Goal: Communication & Community: Ask a question

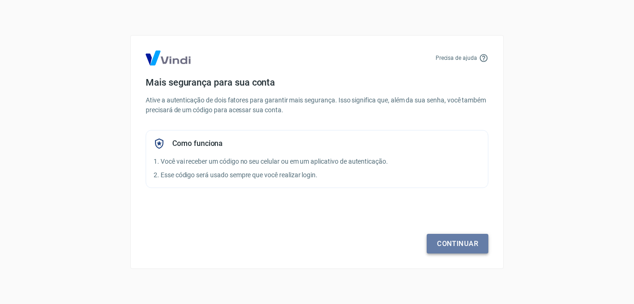
click at [454, 243] on link "Continuar" at bounding box center [458, 244] width 62 height 20
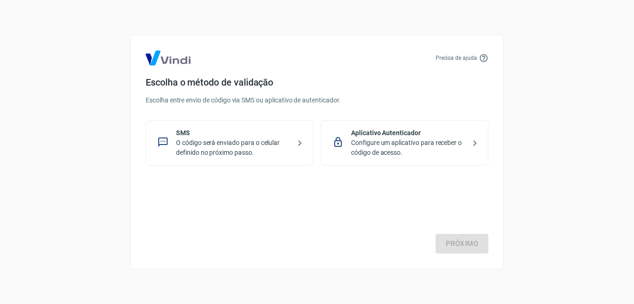
click at [219, 142] on p "O código será enviado para o celular definido no próximo passo." at bounding box center [233, 148] width 114 height 20
click at [461, 242] on link "Próximo" at bounding box center [462, 244] width 53 height 20
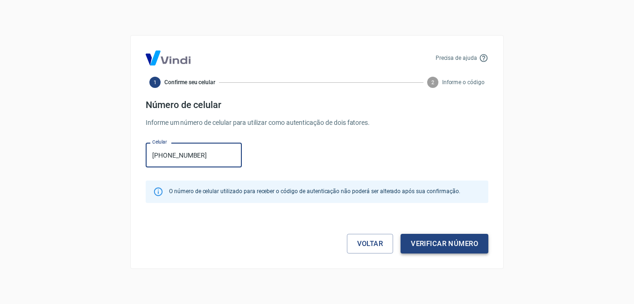
type input "[PHONE_NUMBER]"
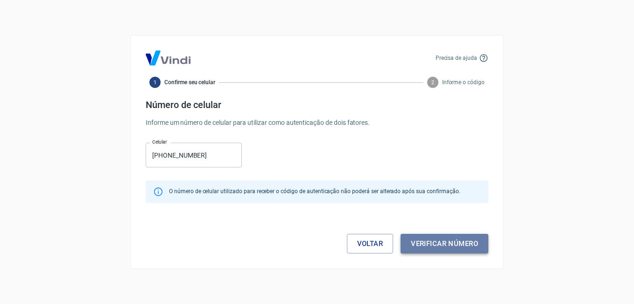
click at [430, 241] on button "Verificar número" at bounding box center [445, 244] width 88 height 20
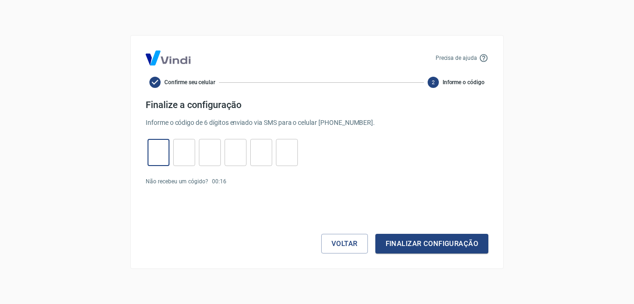
click at [160, 152] on input "tel" at bounding box center [159, 152] width 22 height 20
type input "7"
type input "3"
type input "8"
type input "2"
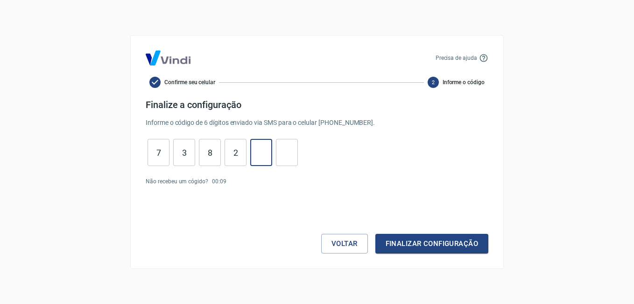
type input "4"
type input "9"
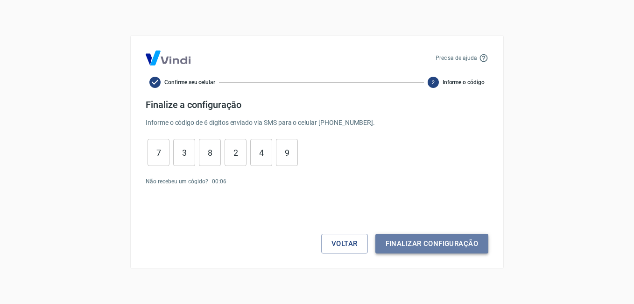
click at [412, 242] on button "Finalizar configuração" at bounding box center [432, 244] width 113 height 20
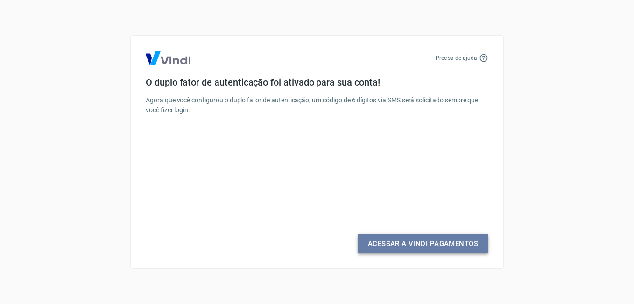
click at [404, 244] on link "Acessar a Vindi Pagamentos" at bounding box center [423, 244] width 131 height 20
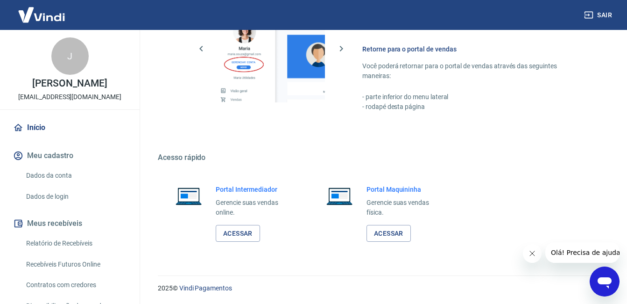
scroll to position [560, 0]
click at [606, 281] on icon "Abrir janela de mensagens" at bounding box center [605, 282] width 14 height 11
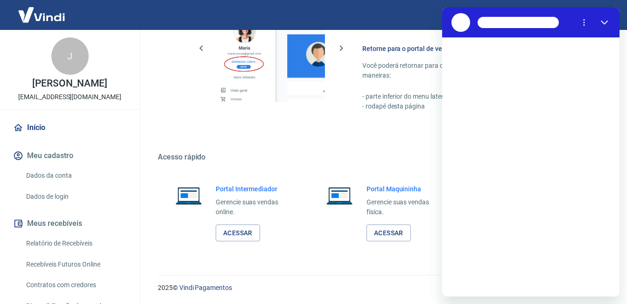
scroll to position [0, 0]
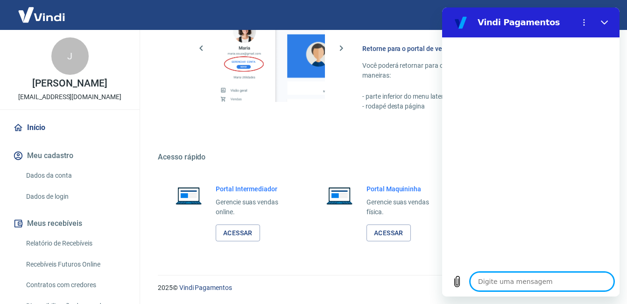
click at [496, 280] on textarea at bounding box center [542, 281] width 144 height 19
type textarea "b"
type textarea "x"
type textarea "bo"
type textarea "x"
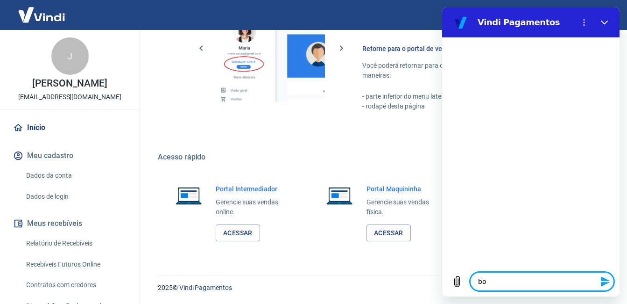
type textarea "bom"
type textarea "x"
type textarea "bom"
type textarea "x"
type textarea "bom d"
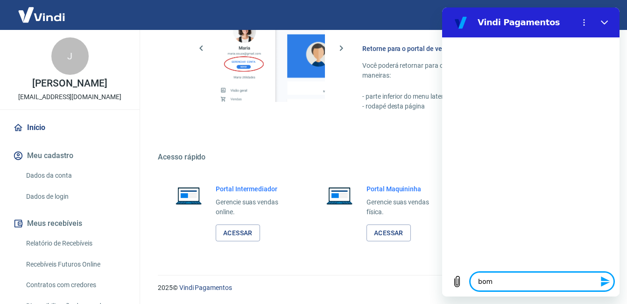
type textarea "x"
type textarea "bom di"
type textarea "x"
type textarea "bom dia"
type textarea "x"
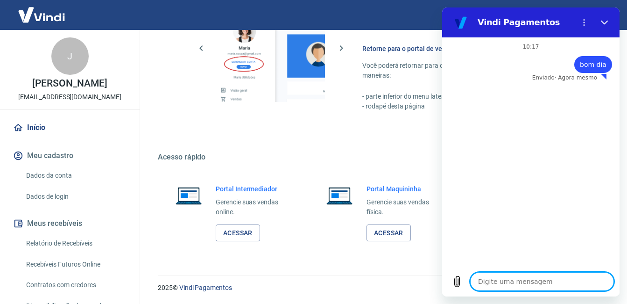
type textarea "x"
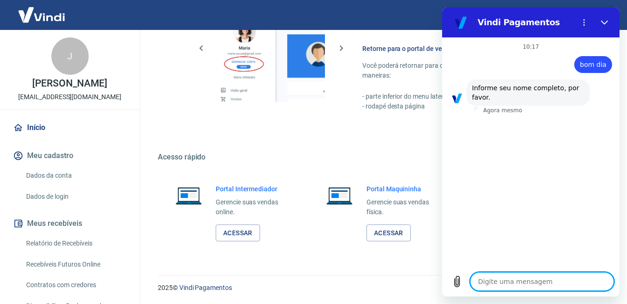
type textarea "p"
type textarea "x"
type textarea "pr"
type textarea "x"
type textarea "pre"
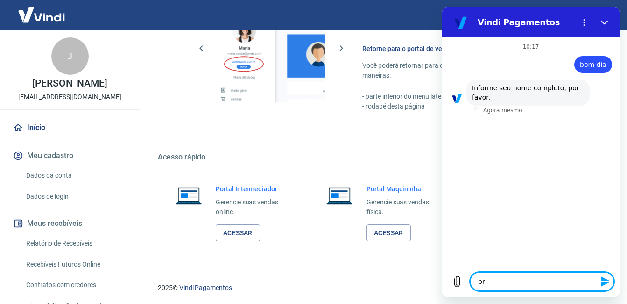
type textarea "x"
type textarea "prec"
type textarea "x"
type textarea "preci"
type textarea "x"
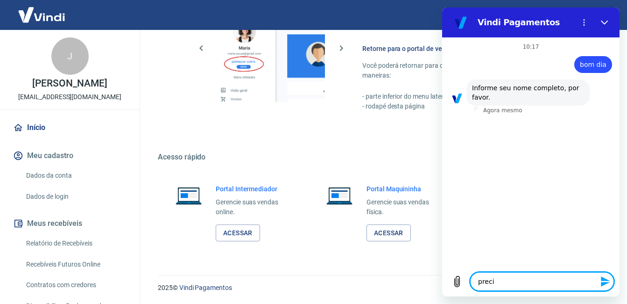
type textarea "precis"
type textarea "x"
type textarea "precisa"
type textarea "x"
type textarea "precisan"
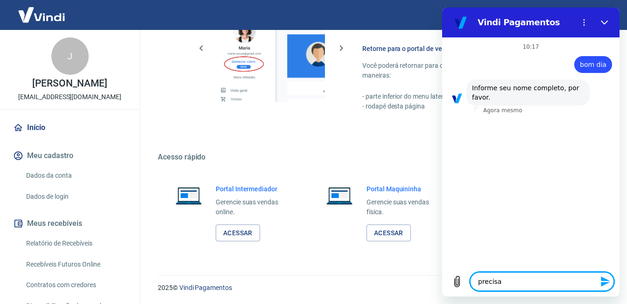
type textarea "x"
type textarea "precisand"
type textarea "x"
type textarea "precisando"
type textarea "x"
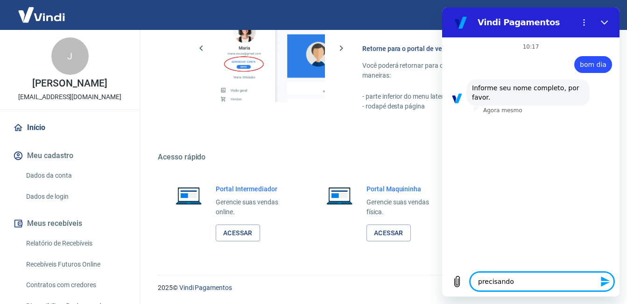
type textarea "precisando"
type textarea "x"
type textarea "precisando r"
type textarea "x"
type textarea "precisando ra"
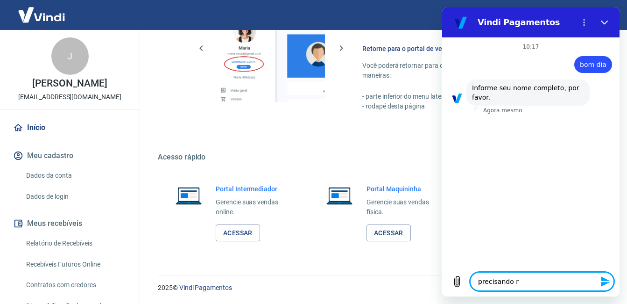
type textarea "x"
type textarea "precisando ras"
type textarea "x"
type textarea "precisando rast"
type textarea "x"
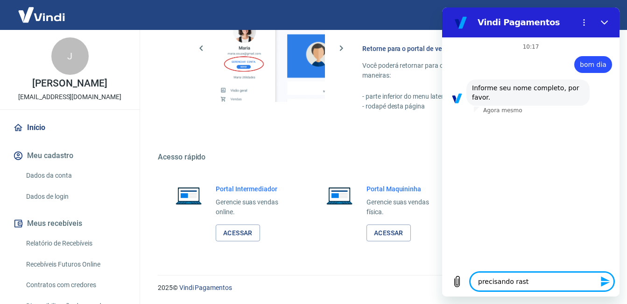
type textarea "precisando rastr"
type textarea "x"
type textarea "precisando rastre"
type textarea "x"
type textarea "precisando rastrea"
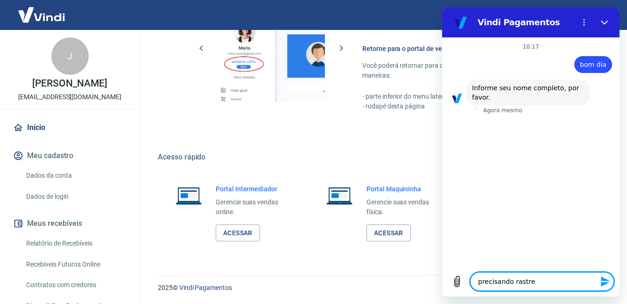
type textarea "x"
type textarea "precisando rastrear"
type textarea "x"
type textarea "precisando rastrear"
type textarea "x"
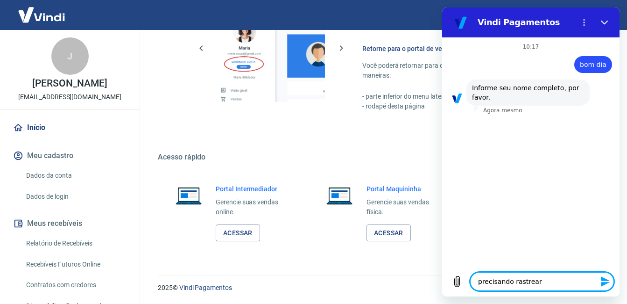
type textarea "precisando rastrear u"
type textarea "x"
type textarea "precisando rastrear um"
type textarea "x"
type textarea "precisando rastrear um"
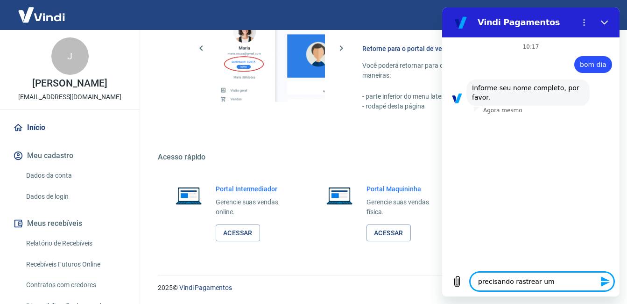
type textarea "x"
type textarea "precisando rastrear um"
type textarea "x"
type textarea "precisando rastrear uma"
type textarea "x"
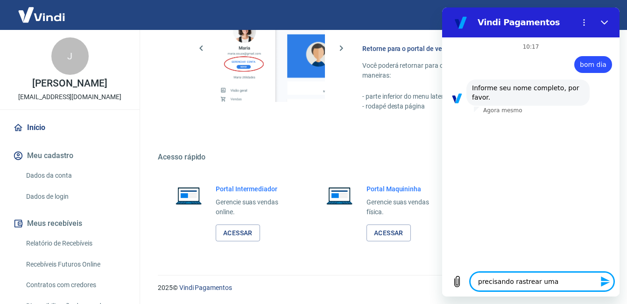
type textarea "precisando rastrear uma"
type textarea "x"
type textarea "precisando rastrear uma c"
type textarea "x"
type textarea "precisando rastrear uma co"
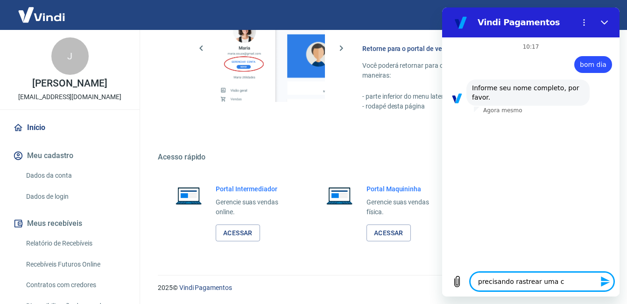
type textarea "x"
type textarea "precisando rastrear uma com"
type textarea "x"
type textarea "precisando rastrear uma comp"
type textarea "x"
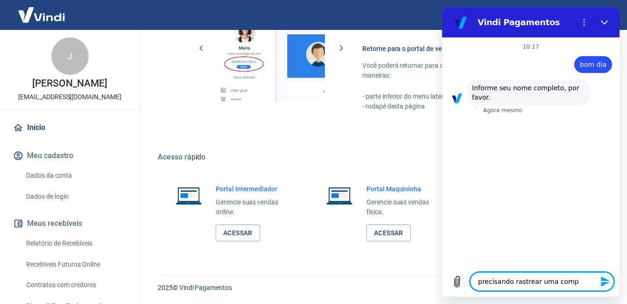
type textarea "precisando rastrear uma compr"
type textarea "x"
type textarea "precisando rastrear uma compra"
type textarea "x"
type textarea "precisando rastrear uma compras"
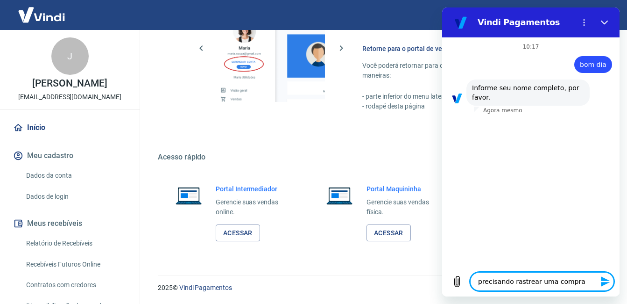
type textarea "x"
type textarea "precisando rastrear uma compras"
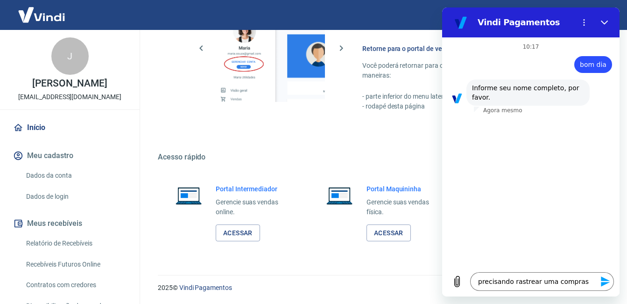
click at [606, 280] on icon "Enviar mensagem" at bounding box center [605, 281] width 9 height 10
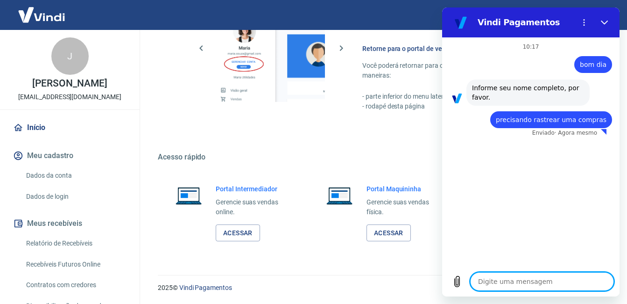
type textarea "x"
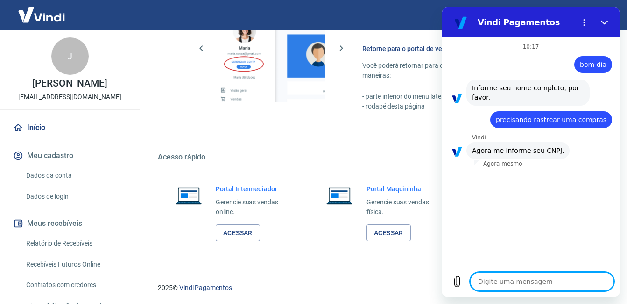
type textarea "1"
type textarea "x"
type textarea "19"
type textarea "x"
type textarea "194"
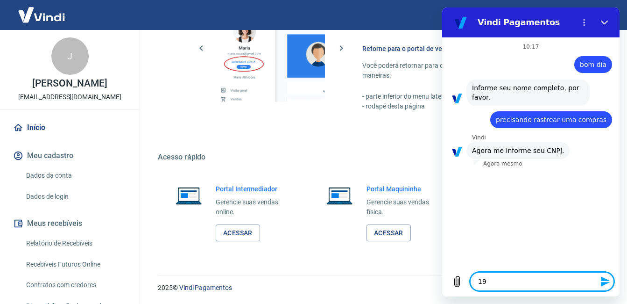
type textarea "x"
type textarea "1949"
type textarea "x"
type textarea "19497"
type textarea "x"
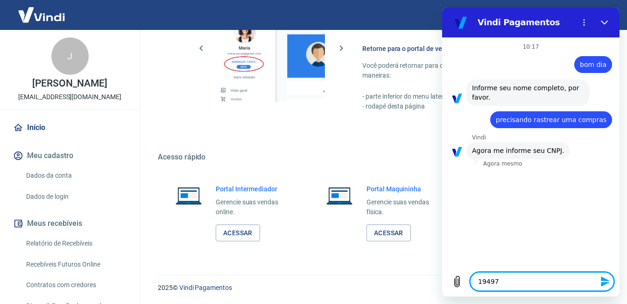
type textarea "194976"
type textarea "x"
type textarea "1949766"
type textarea "x"
type textarea "19497668"
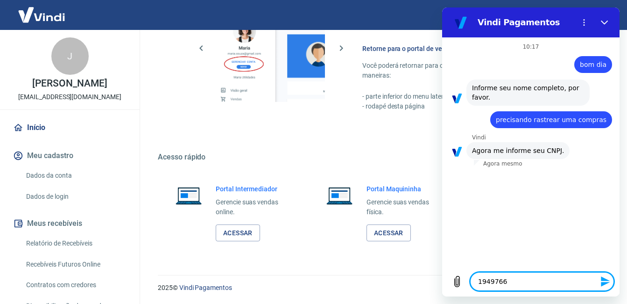
type textarea "x"
type textarea "194976680"
type textarea "x"
type textarea "1949766800"
type textarea "x"
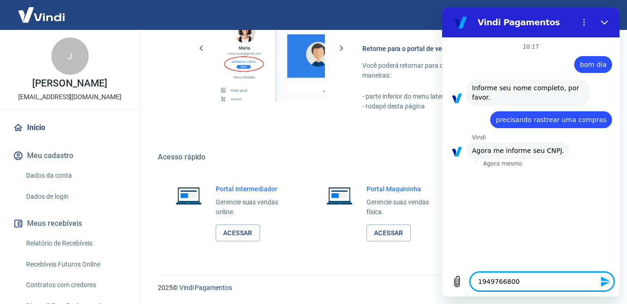
type textarea "19497668000"
type textarea "x"
type textarea "194976680001"
type textarea "x"
type textarea "1949766800011"
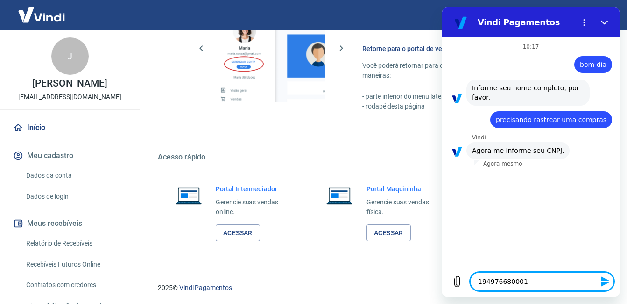
type textarea "x"
type textarea "19497668000114"
type textarea "x"
type textarea "19497668000114"
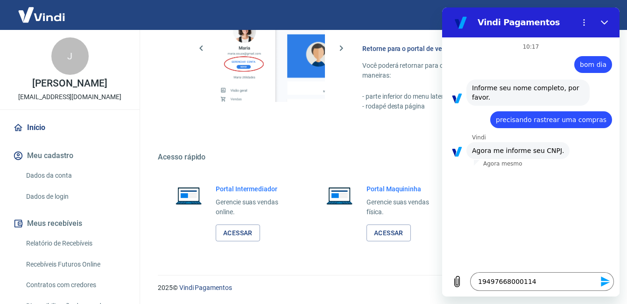
click at [606, 281] on icon "Enviar mensagem" at bounding box center [605, 281] width 11 height 11
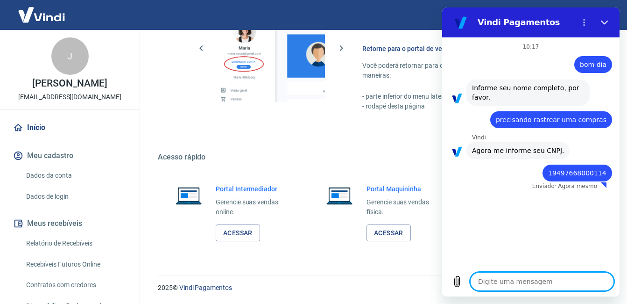
type textarea "x"
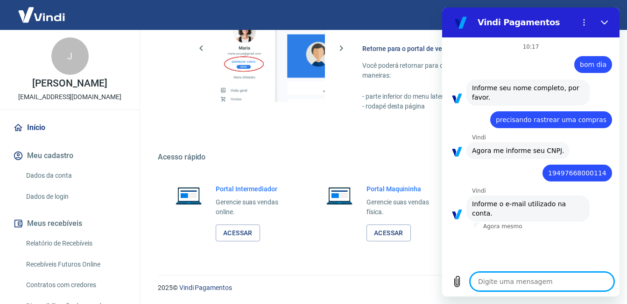
type textarea "c"
type textarea "x"
type textarea "co"
type textarea "x"
type textarea "con"
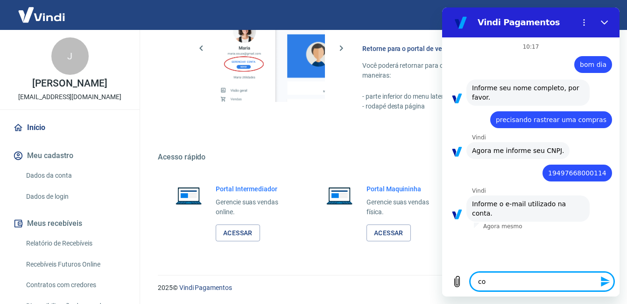
type textarea "x"
type textarea "cont"
type textarea "x"
type textarea "conta"
type textarea "x"
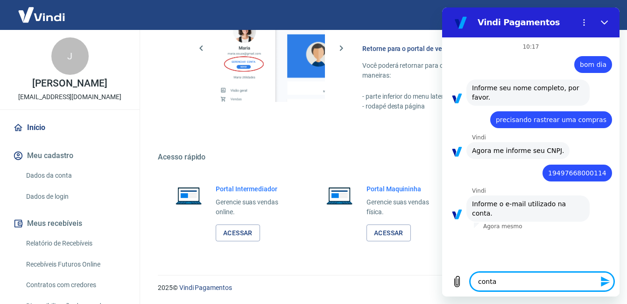
type textarea "contat"
type textarea "x"
type textarea "contato"
type textarea "x"
type textarea "contato@"
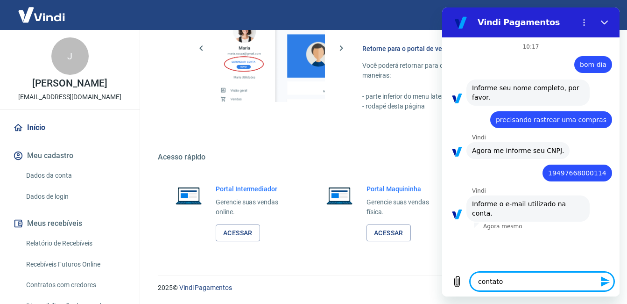
type textarea "x"
type textarea "contato@c"
type textarea "x"
type textarea "contato@co"
type textarea "x"
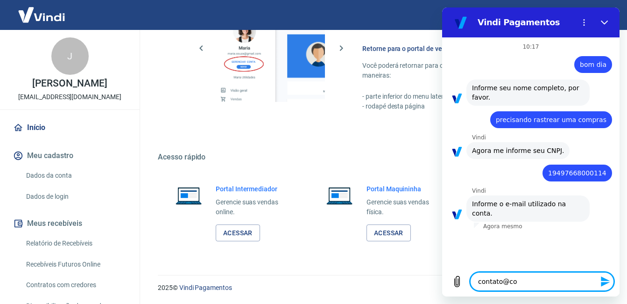
type textarea "contato@cod"
type textarea "x"
type textarea "contato@codi"
type textarea "x"
type textarea "contato@codis"
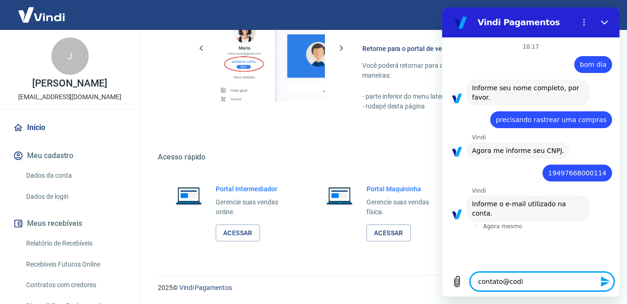
type textarea "x"
type textarea "contato@codism"
type textarea "x"
type textarea "contato@codisma"
type textarea "x"
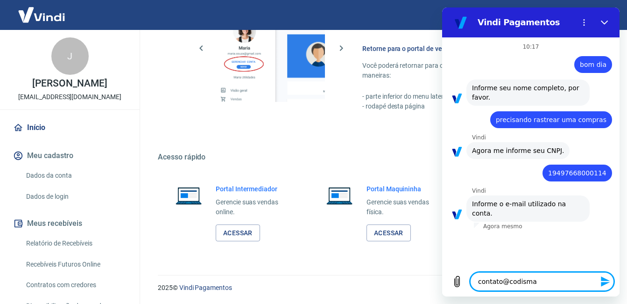
type textarea "contato@codismaq"
type textarea "x"
type textarea "contato@codismaq."
type textarea "x"
type textarea "contato@codismaq.c"
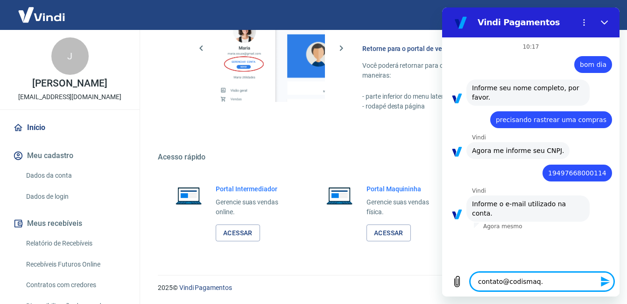
type textarea "x"
type textarea "[EMAIL_ADDRESS][DOMAIN_NAME]"
type textarea "x"
type textarea "[EMAIL_ADDRESS][DOMAIN_NAME]"
type textarea "x"
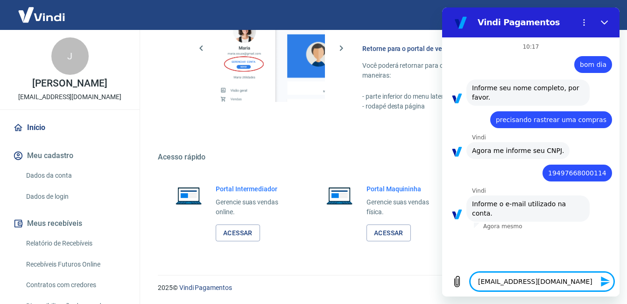
type textarea "[EMAIL_ADDRESS][DOMAIN_NAME]"
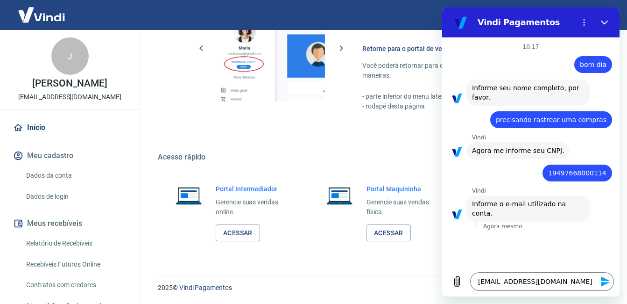
click at [602, 282] on icon "Enviar mensagem" at bounding box center [605, 281] width 11 height 11
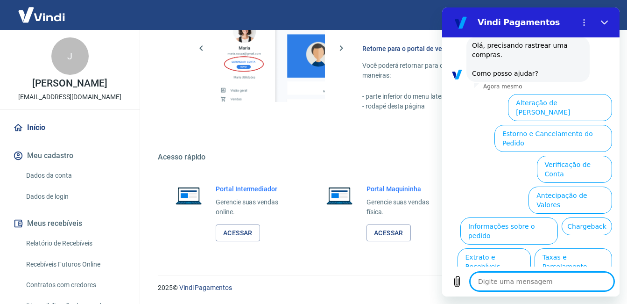
scroll to position [231, 0]
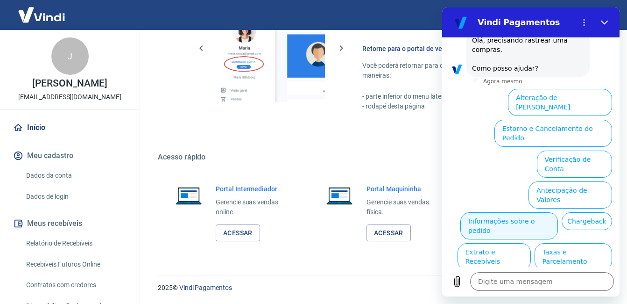
click at [543, 212] on button "Informações sobre o pedido" at bounding box center [510, 225] width 98 height 27
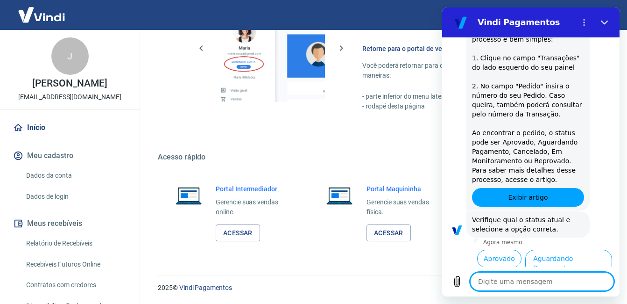
scroll to position [392, 0]
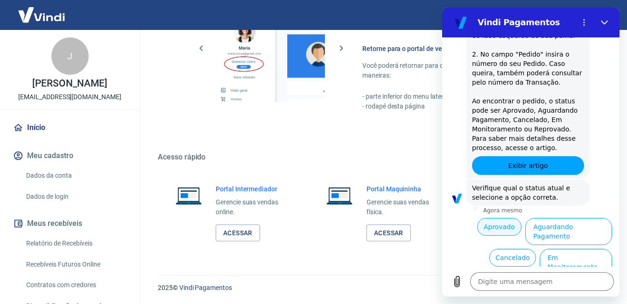
click at [494, 218] on button "Aprovado" at bounding box center [499, 227] width 45 height 18
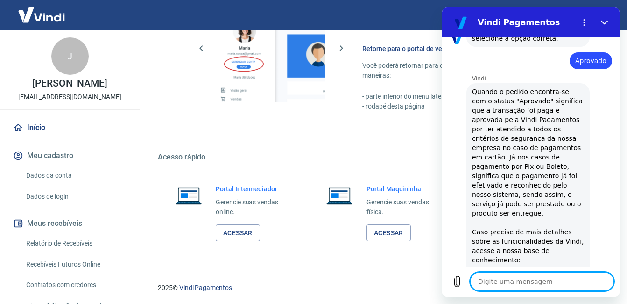
type textarea "x"
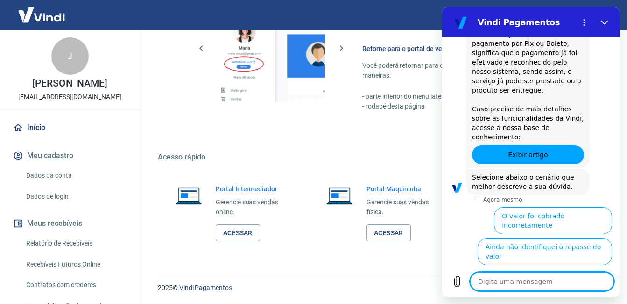
scroll to position [675, 0]
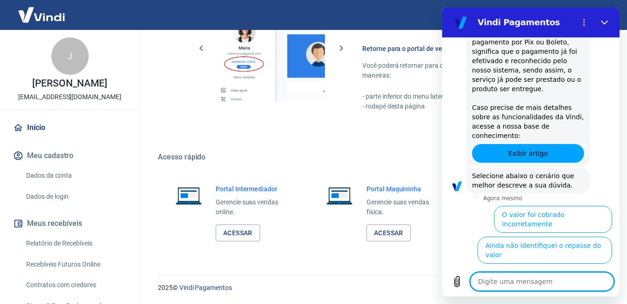
click at [488, 280] on textarea at bounding box center [542, 281] width 144 height 19
type textarea "v"
type textarea "x"
type textarea "va"
type textarea "x"
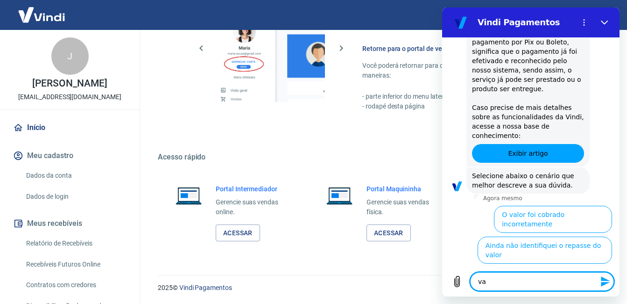
type textarea "val"
type textarea "x"
type textarea "valo"
type textarea "x"
type textarea "valor"
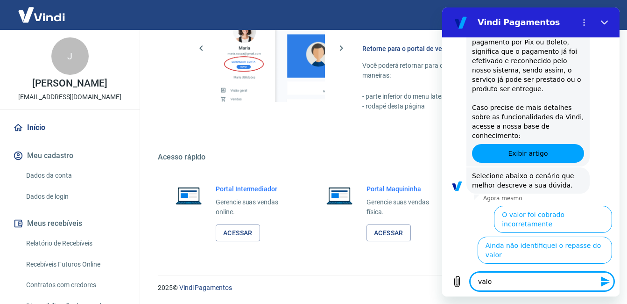
type textarea "x"
type textarea "valor"
type textarea "x"
type textarea "valor a"
type textarea "x"
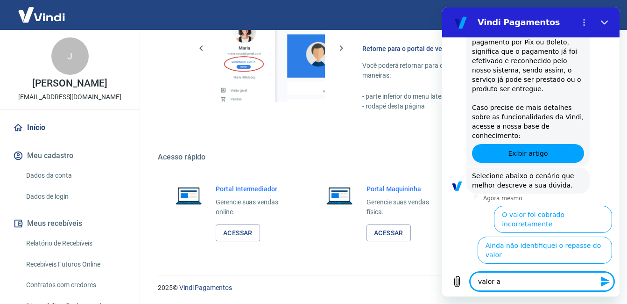
type textarea "valor ap"
type textarea "x"
type textarea "valor apg"
type textarea "x"
type textarea "valor apgo"
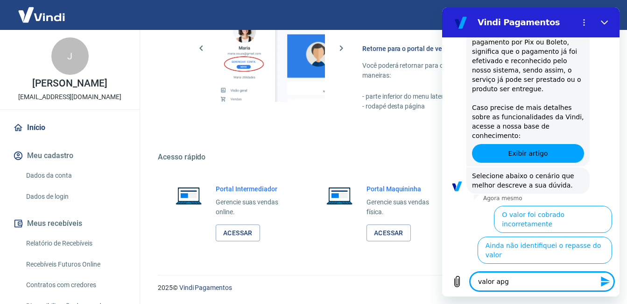
type textarea "x"
type textarea "valor apgo"
type textarea "x"
type textarea "valor apgo e"
type textarea "x"
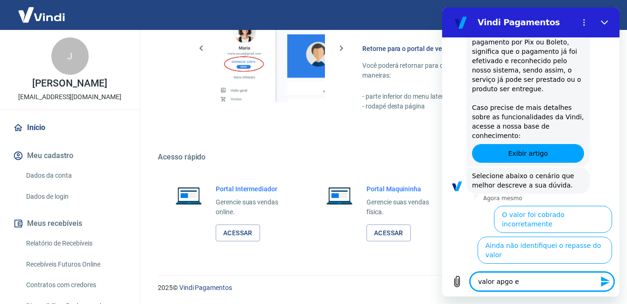
type textarea "valor apgo em"
type textarea "x"
type textarea "valor apgo em"
type textarea "x"
type textarea "valor apgo em 0"
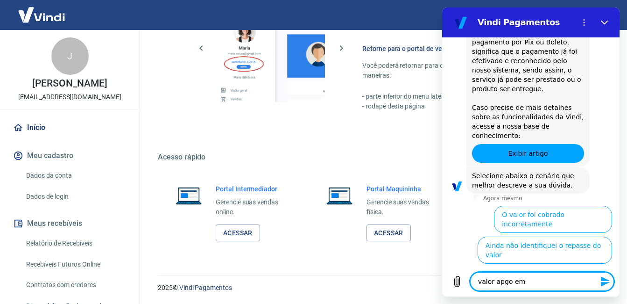
type textarea "x"
type textarea "valor apgo em 05"
type textarea "x"
type textarea "valor apgo em 05/"
type textarea "x"
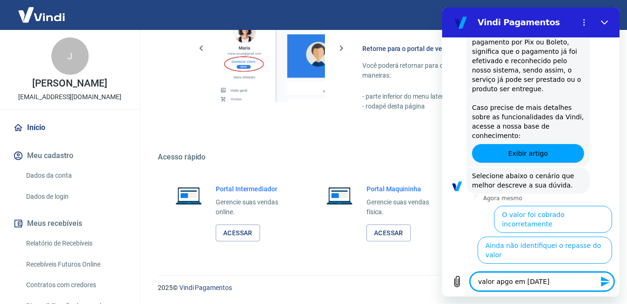
click at [501, 280] on textarea "valor apgo em [DATE]" at bounding box center [542, 281] width 144 height 19
click at [562, 279] on textarea "valor pago em [DATE]" at bounding box center [542, 281] width 144 height 19
click at [495, 280] on textarea "valor pago em [DATE]" at bounding box center [542, 281] width 144 height 19
click at [605, 281] on icon "Enviar mensagem" at bounding box center [605, 281] width 11 height 11
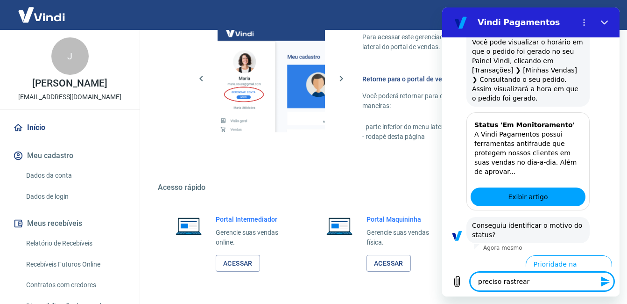
scroll to position [513, 0]
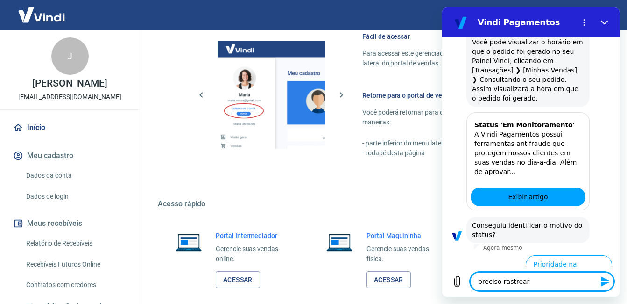
click at [526, 285] on textarea "preciso rastrear" at bounding box center [542, 281] width 144 height 19
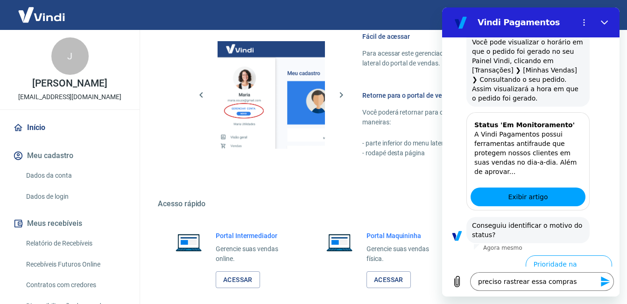
click at [605, 280] on icon "Enviar mensagem" at bounding box center [605, 281] width 9 height 10
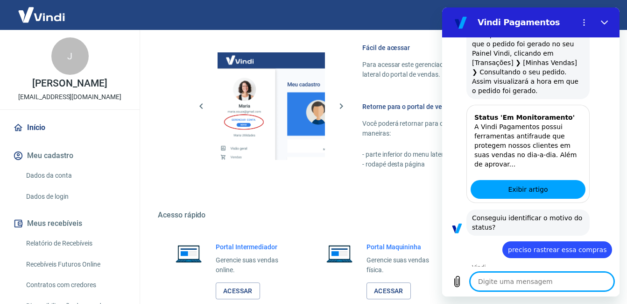
scroll to position [560, 0]
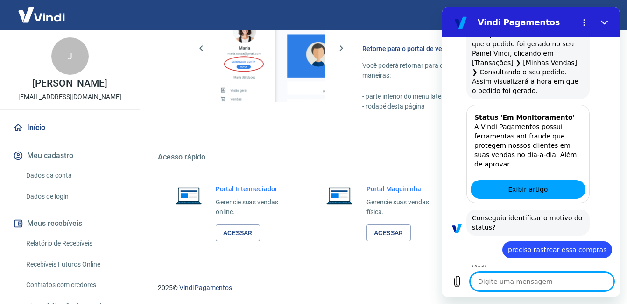
click at [494, 284] on textarea at bounding box center [542, 281] width 144 height 19
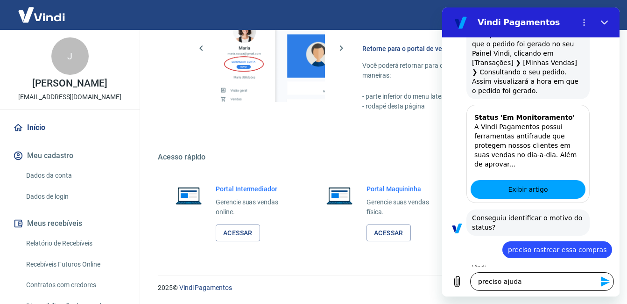
click at [604, 278] on icon "Enviar mensagem" at bounding box center [605, 281] width 9 height 10
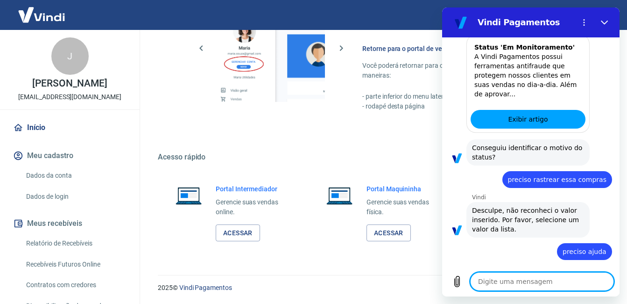
scroll to position [1355, 0]
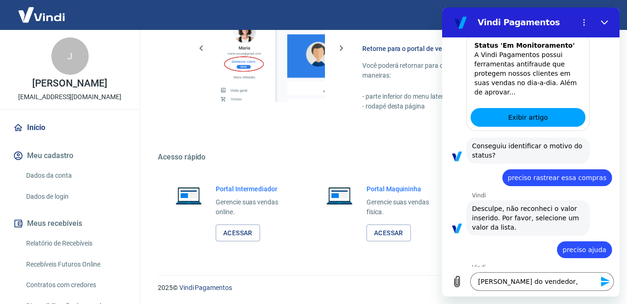
click at [604, 282] on icon "Enviar mensagem" at bounding box center [605, 281] width 9 height 10
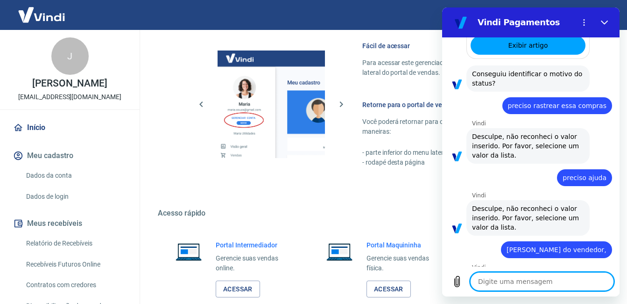
scroll to position [560, 0]
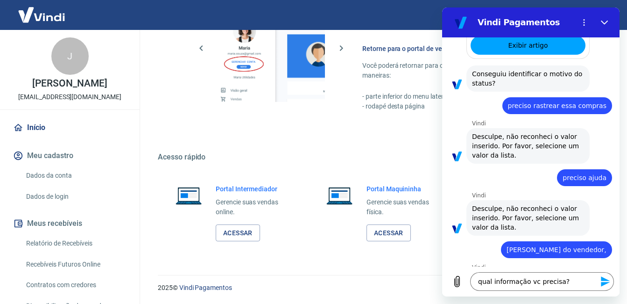
click at [602, 281] on icon "Enviar mensagem" at bounding box center [605, 281] width 11 height 11
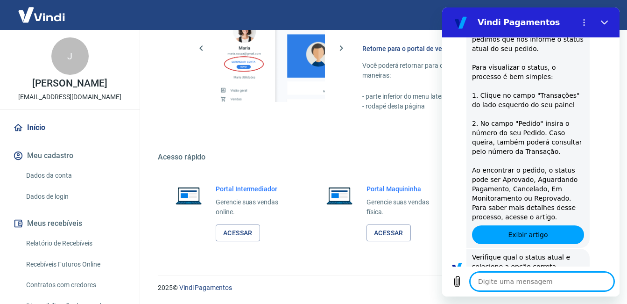
scroll to position [1781, 0]
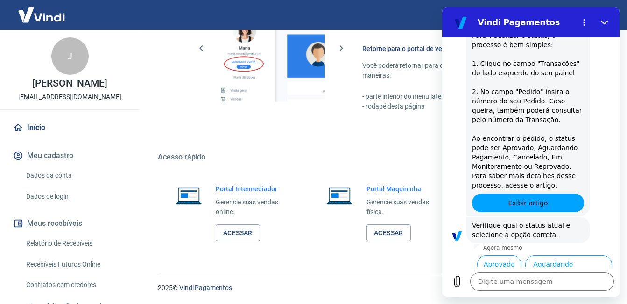
click at [562, 286] on button "Em Monitoramento" at bounding box center [576, 299] width 72 height 27
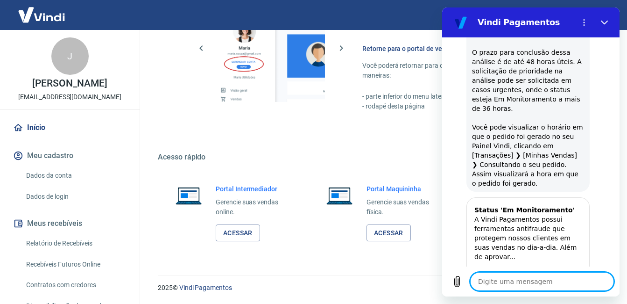
scroll to position [2185, 0]
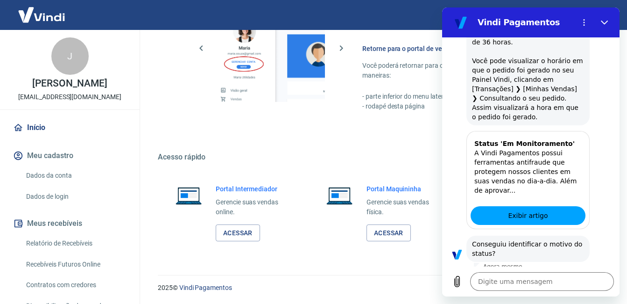
click at [560, 274] on button "Prioridade na aprovação" at bounding box center [569, 287] width 86 height 27
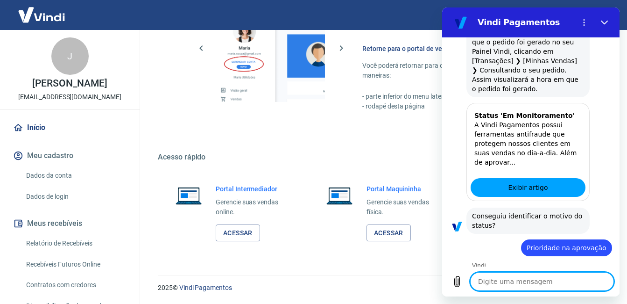
scroll to position [2214, 0]
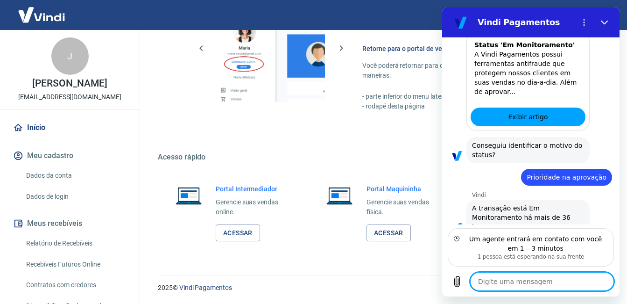
scroll to position [2290, 0]
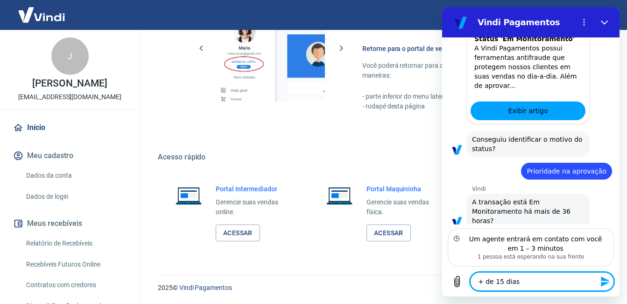
click at [605, 282] on icon "Enviar mensagem" at bounding box center [605, 281] width 9 height 10
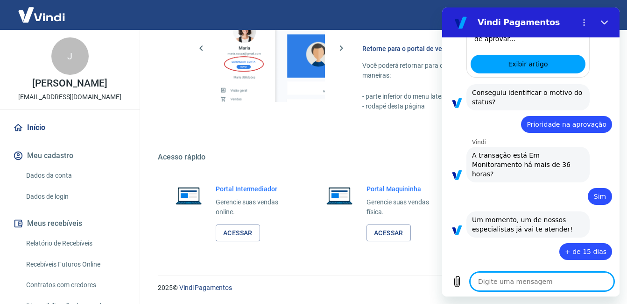
scroll to position [2339, 0]
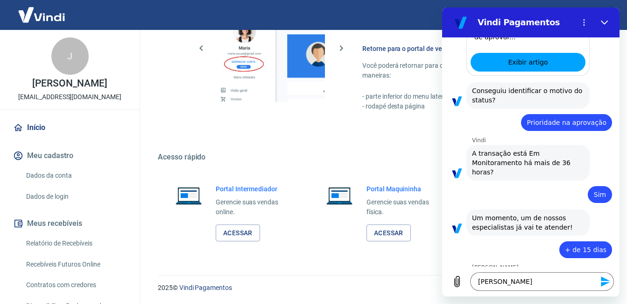
click at [602, 279] on icon "Enviar mensagem" at bounding box center [605, 281] width 9 height 10
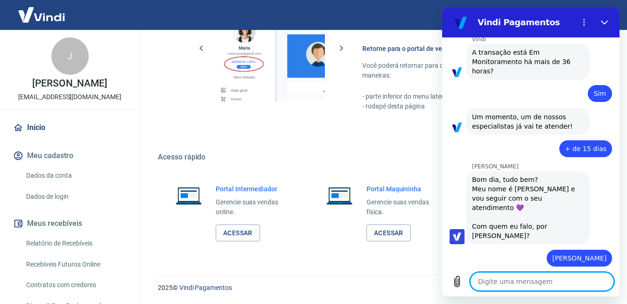
scroll to position [2441, 0]
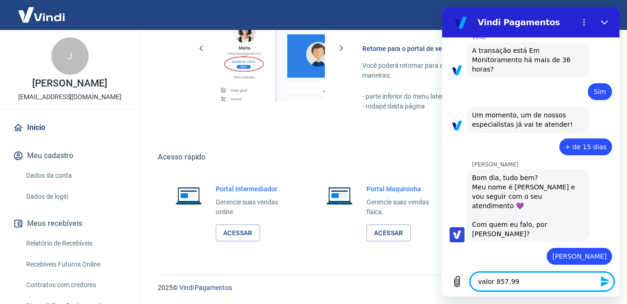
click at [603, 280] on icon "Enviar mensagem" at bounding box center [605, 281] width 9 height 10
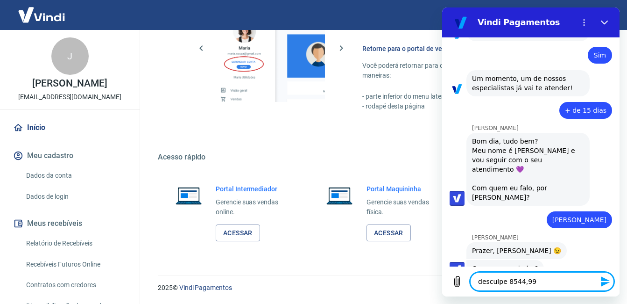
scroll to position [2477, 0]
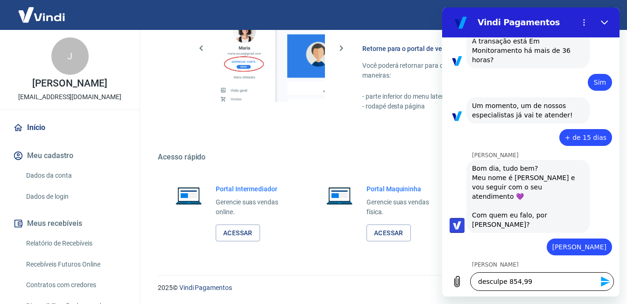
click at [603, 281] on icon "Enviar mensagem" at bounding box center [605, 281] width 11 height 11
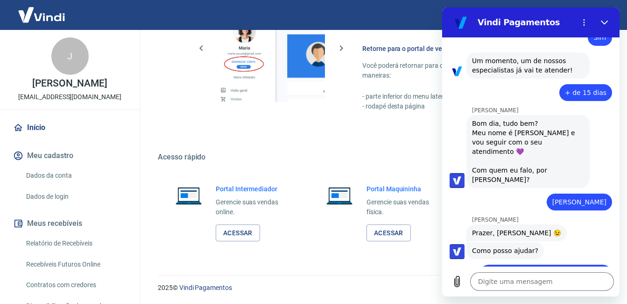
scroll to position [2495, 0]
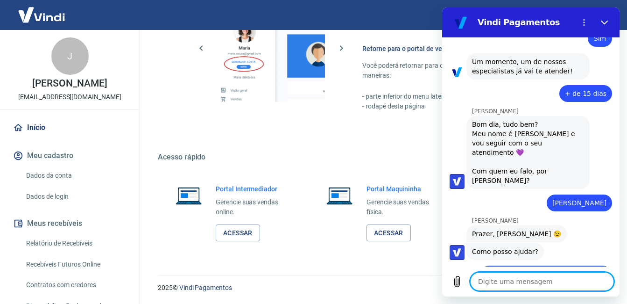
click at [485, 280] on textarea at bounding box center [542, 281] width 144 height 19
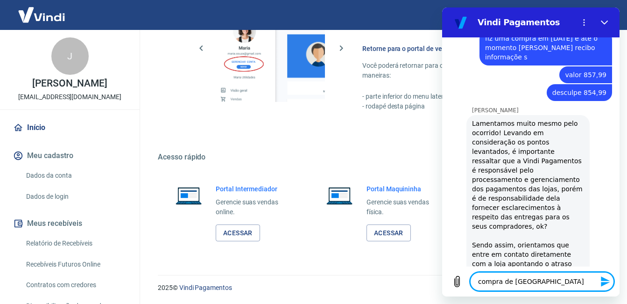
scroll to position [2732, 0]
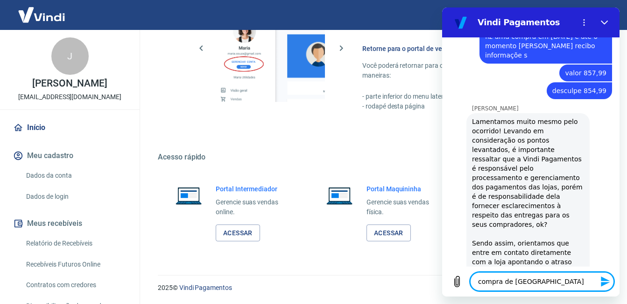
click at [476, 280] on textarea "compra de [GEOGRAPHIC_DATA]" at bounding box center [542, 281] width 144 height 19
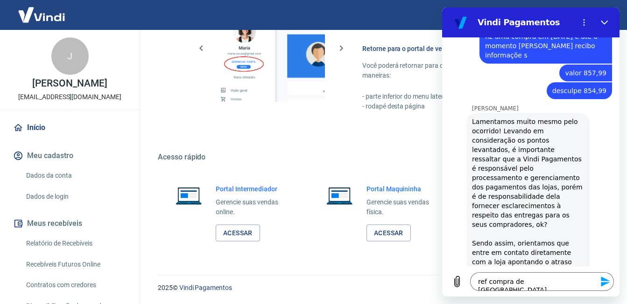
click at [606, 278] on icon "Enviar mensagem" at bounding box center [605, 281] width 11 height 11
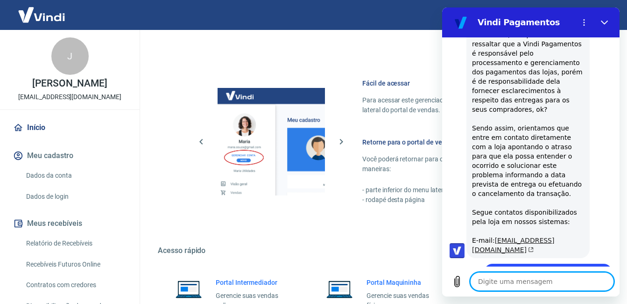
scroll to position [2849, 0]
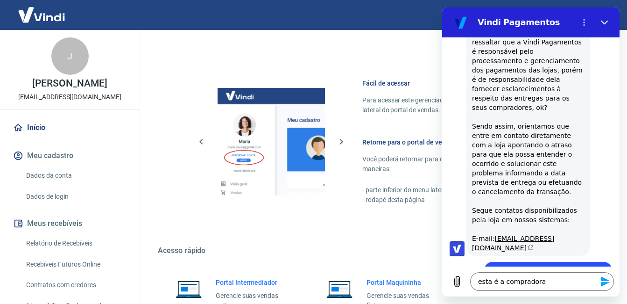
click at [603, 280] on icon "Enviar mensagem" at bounding box center [605, 281] width 9 height 10
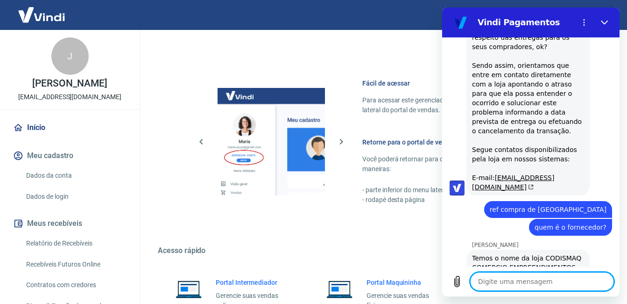
scroll to position [2911, 0]
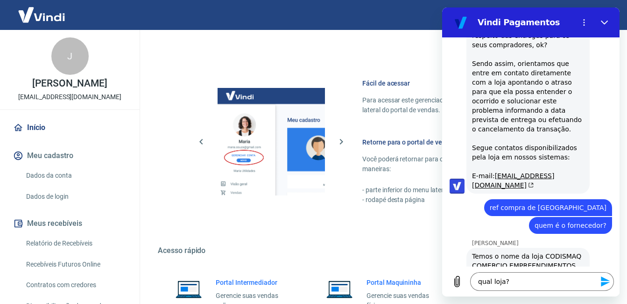
click at [604, 281] on icon "Enviar mensagem" at bounding box center [605, 281] width 11 height 11
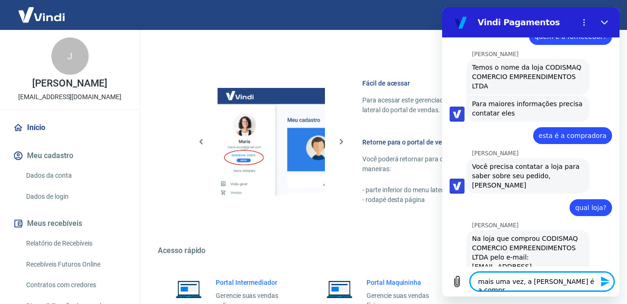
scroll to position [3091, 0]
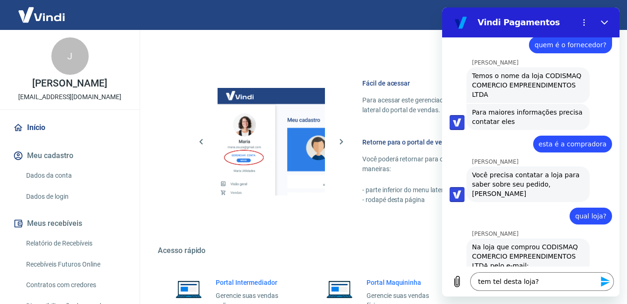
click at [601, 281] on icon "Enviar mensagem" at bounding box center [605, 281] width 11 height 11
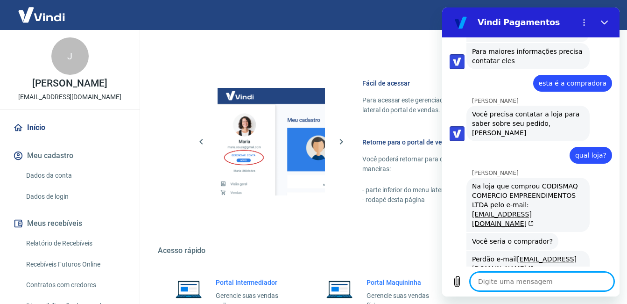
scroll to position [3154, 0]
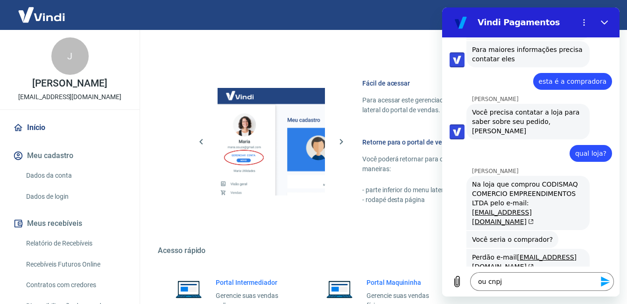
click at [607, 280] on icon "Enviar mensagem" at bounding box center [605, 281] width 9 height 10
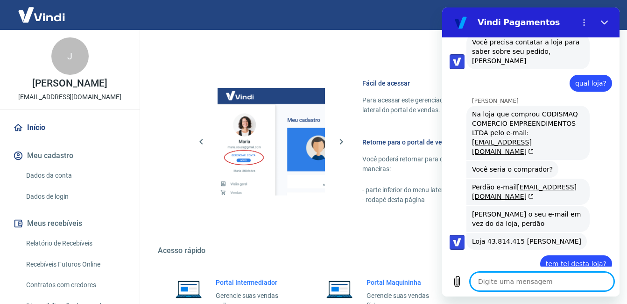
scroll to position [3226, 0]
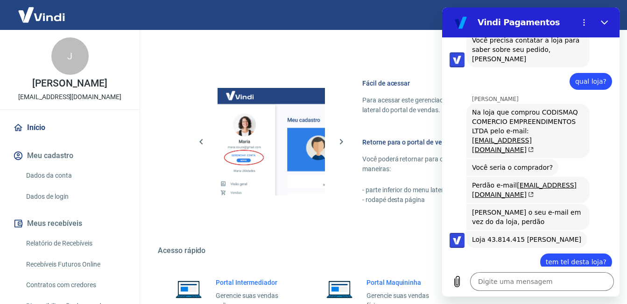
drag, startPoint x: 472, startPoint y: 101, endPoint x: 561, endPoint y: 108, distance: 89.0
click at [561, 234] on span "Loja 43.814.415 [PERSON_NAME]" at bounding box center [526, 238] width 109 height 9
copy span "Loja 43.814.415 [PERSON_NAME]"
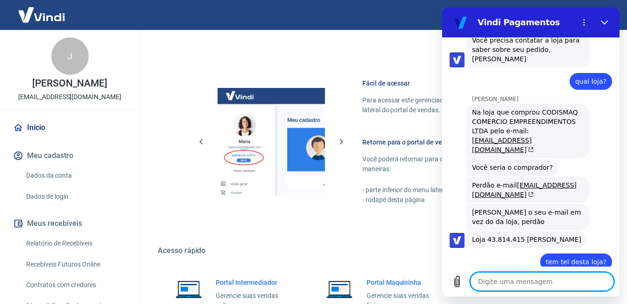
click at [484, 285] on textarea at bounding box center [542, 281] width 144 height 19
paste textarea "Loja 43.814.415 [PERSON_NAME]"
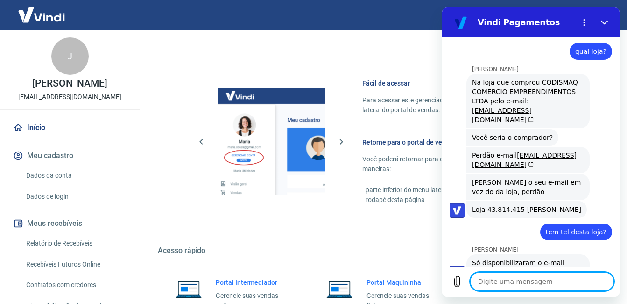
scroll to position [3258, 0]
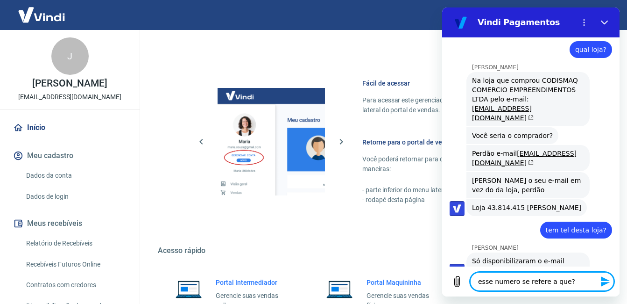
click at [607, 279] on icon "Enviar mensagem" at bounding box center [605, 281] width 9 height 10
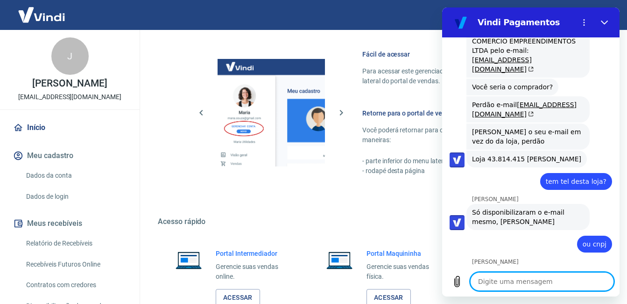
scroll to position [513, 0]
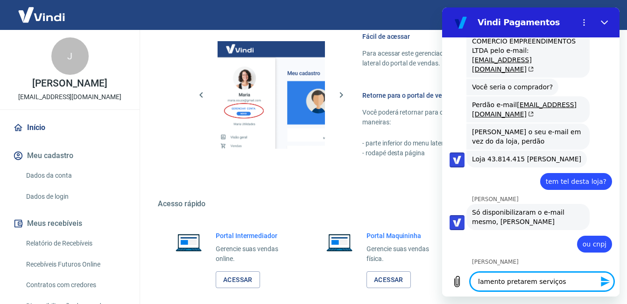
click at [556, 284] on textarea "lamento pretarem serviços" at bounding box center [542, 281] width 144 height 19
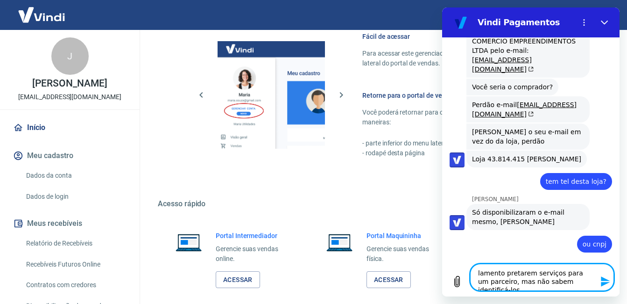
click at [513, 275] on textarea "lamento pretarem serviços para um parceiro, mas não sabem identificá-los" at bounding box center [542, 276] width 144 height 27
click at [589, 280] on textarea "lamento prestarem serviços para um parceiro, mas não sabem identificá-los" at bounding box center [542, 276] width 144 height 27
click at [603, 279] on icon "Enviar mensagem" at bounding box center [605, 281] width 9 height 10
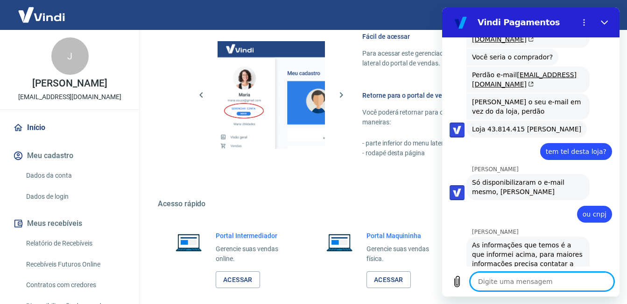
scroll to position [3338, 0]
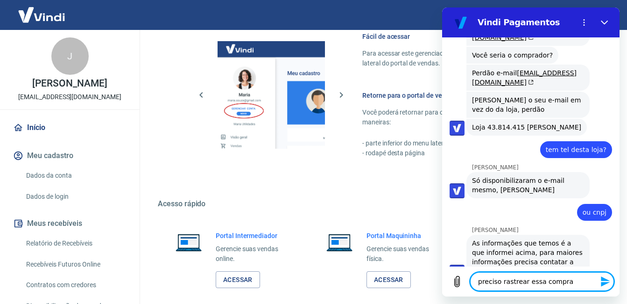
click at [605, 281] on icon "Enviar mensagem" at bounding box center [605, 281] width 11 height 11
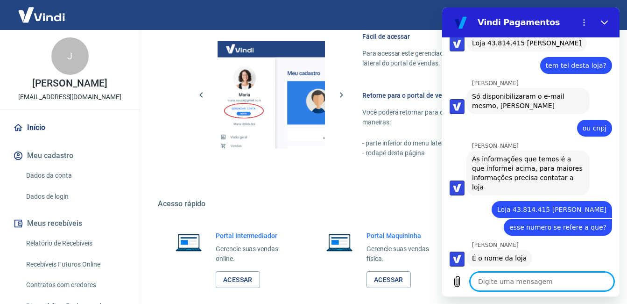
scroll to position [3424, 0]
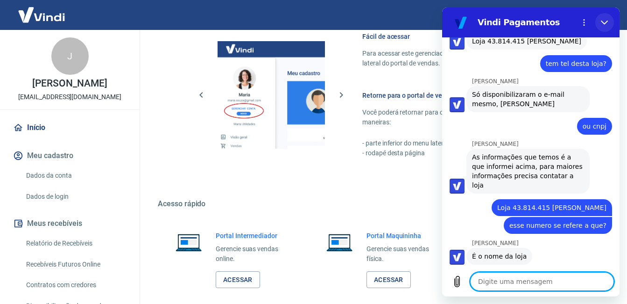
click at [605, 22] on icon "Fechar" at bounding box center [604, 22] width 7 height 7
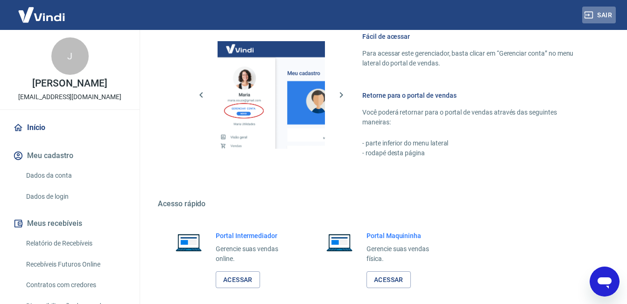
click at [604, 14] on button "Sair" at bounding box center [599, 15] width 34 height 17
